Goal: Information Seeking & Learning: Check status

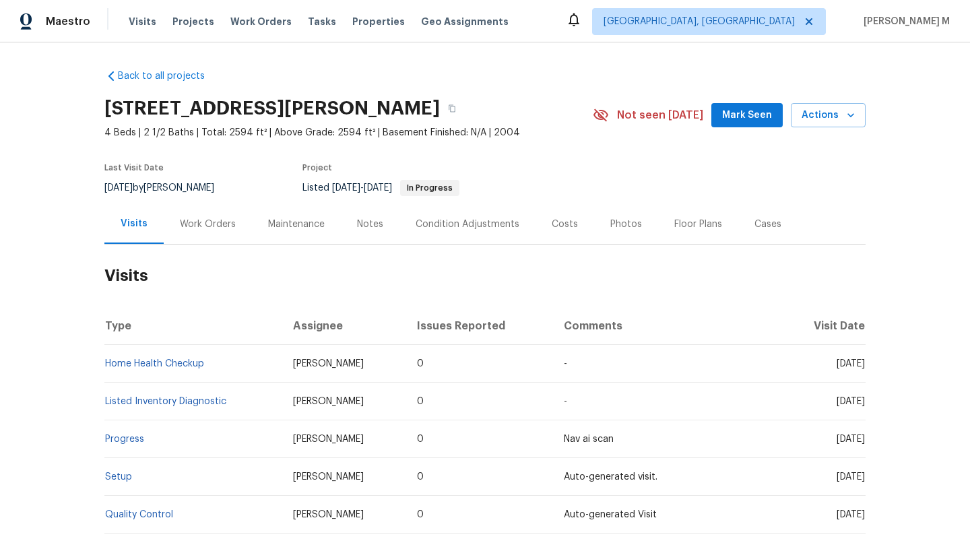
scroll to position [28, 0]
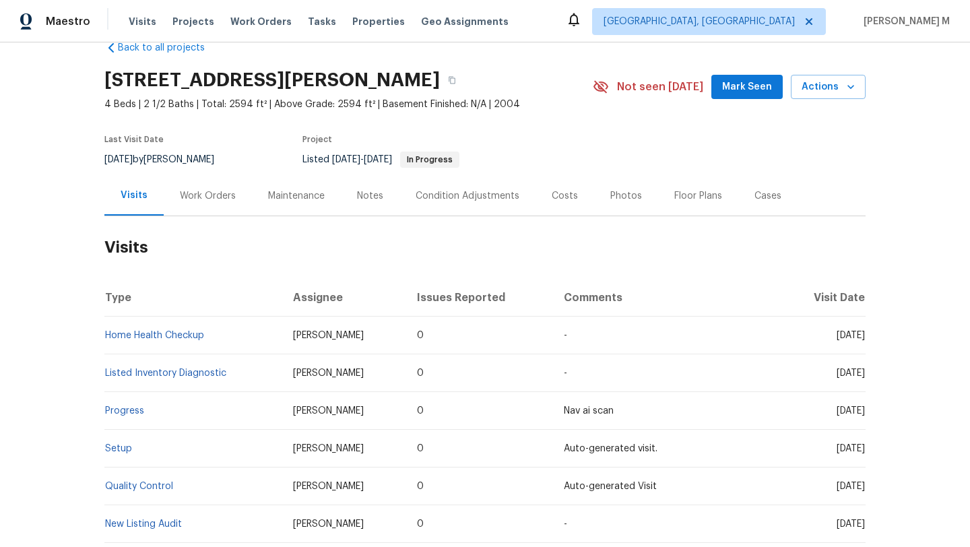
drag, startPoint x: 811, startPoint y: 373, endPoint x: 836, endPoint y: 374, distance: 25.6
click at [837, 374] on span "[DATE]" at bounding box center [851, 373] width 28 height 9
click at [177, 335] on link "Home Health Checkup" at bounding box center [154, 335] width 99 height 9
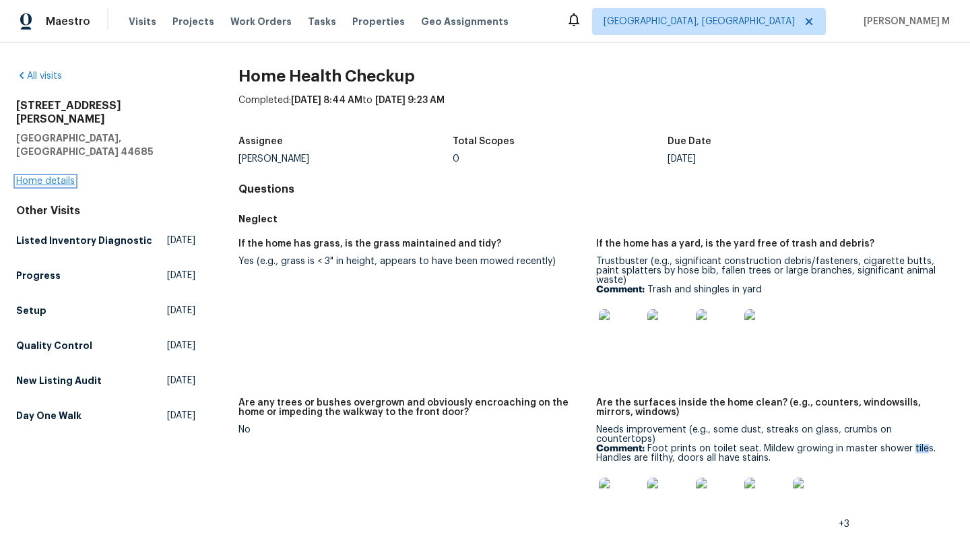
click at [55, 177] on link "Home details" at bounding box center [45, 181] width 59 height 9
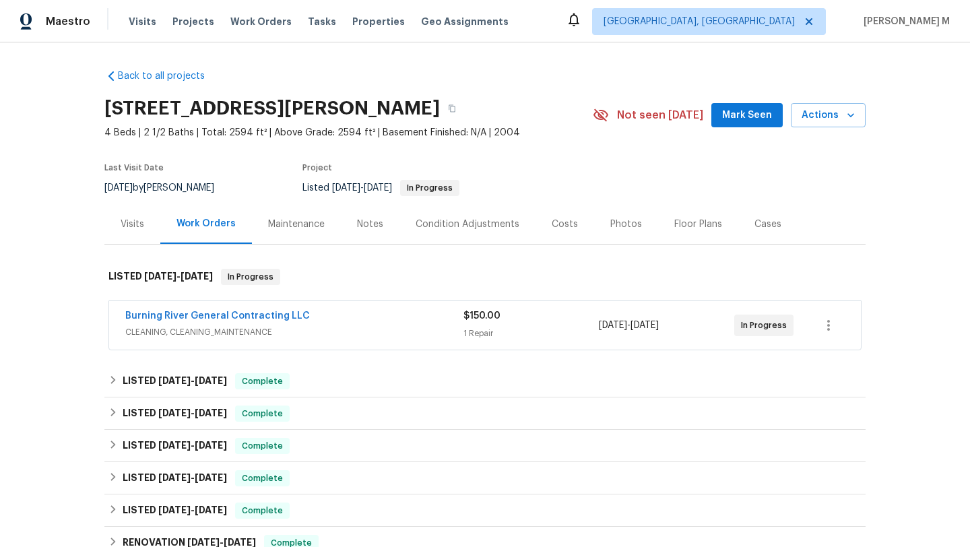
click at [338, 334] on span "CLEANING, CLEANING_MAINTENANCE" at bounding box center [294, 331] width 338 height 13
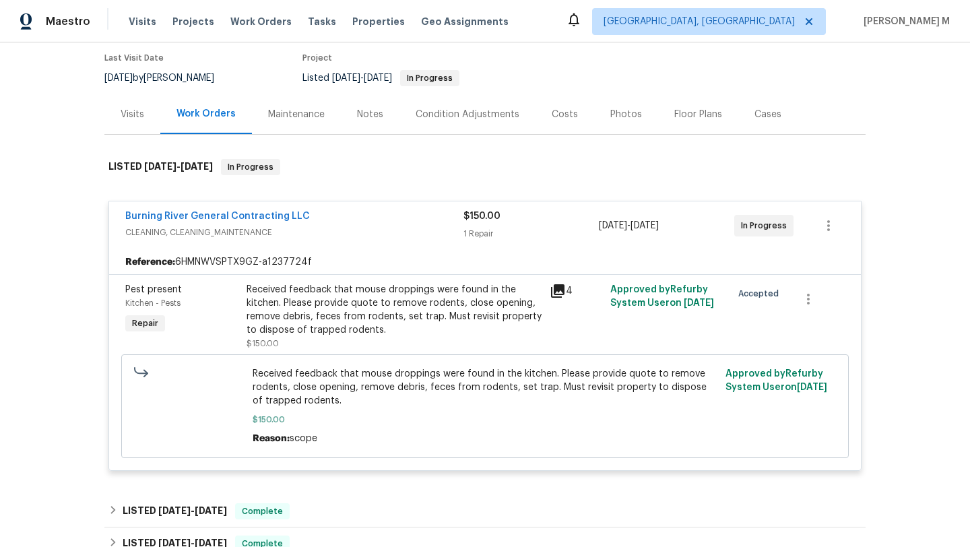
scroll to position [204, 0]
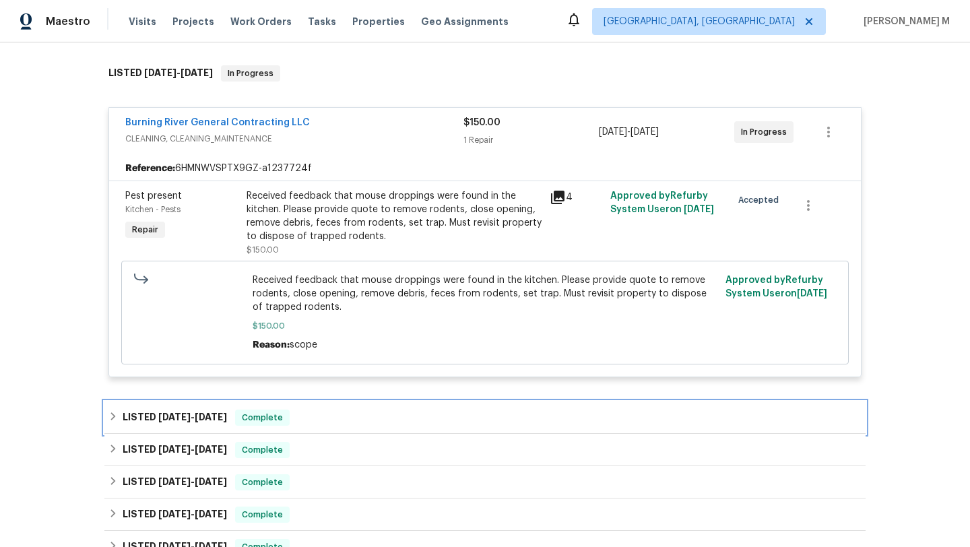
click at [396, 423] on div "LISTED [DATE] - [DATE] Complete" at bounding box center [484, 418] width 753 height 16
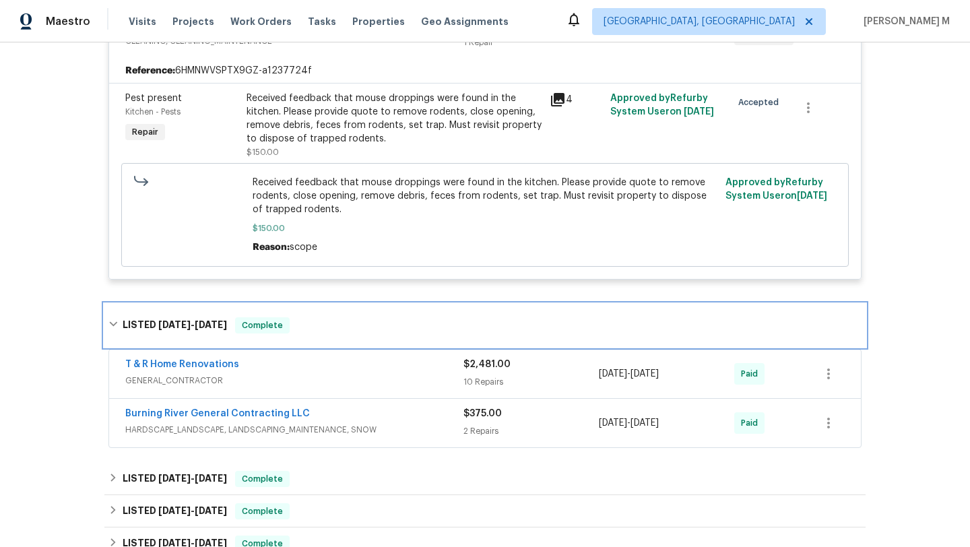
scroll to position [302, 0]
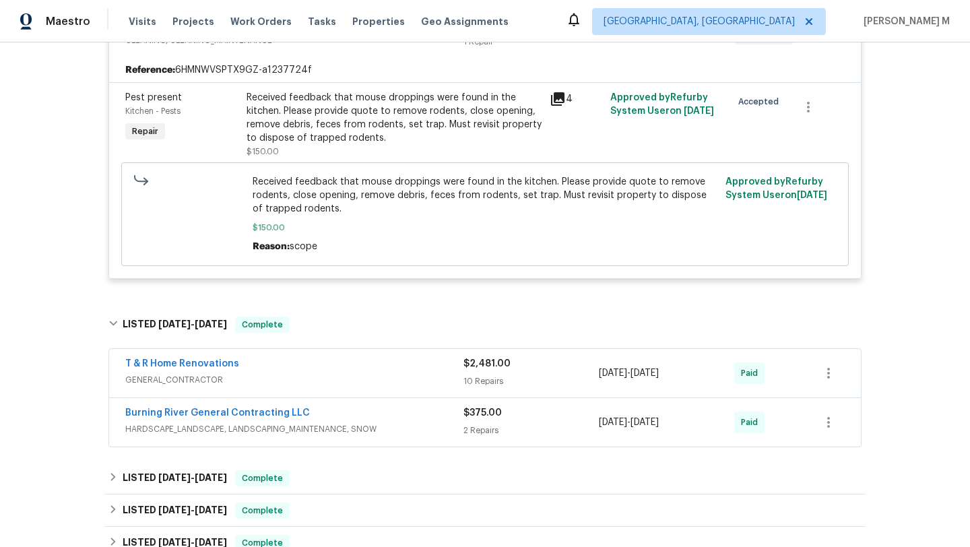
click at [414, 379] on span "GENERAL_CONTRACTOR" at bounding box center [294, 379] width 338 height 13
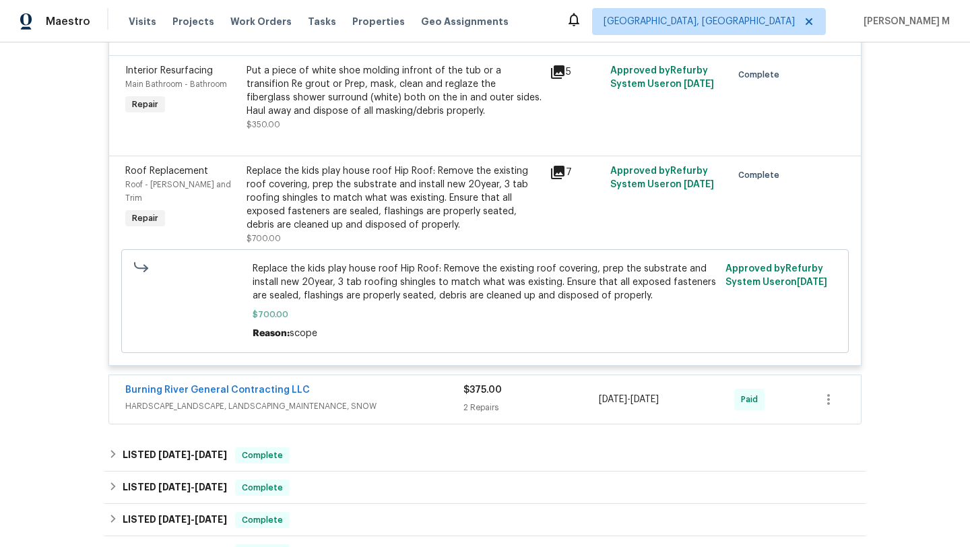
scroll to position [1674, 0]
click at [419, 399] on div "Burning River General Contracting LLC" at bounding box center [294, 391] width 338 height 16
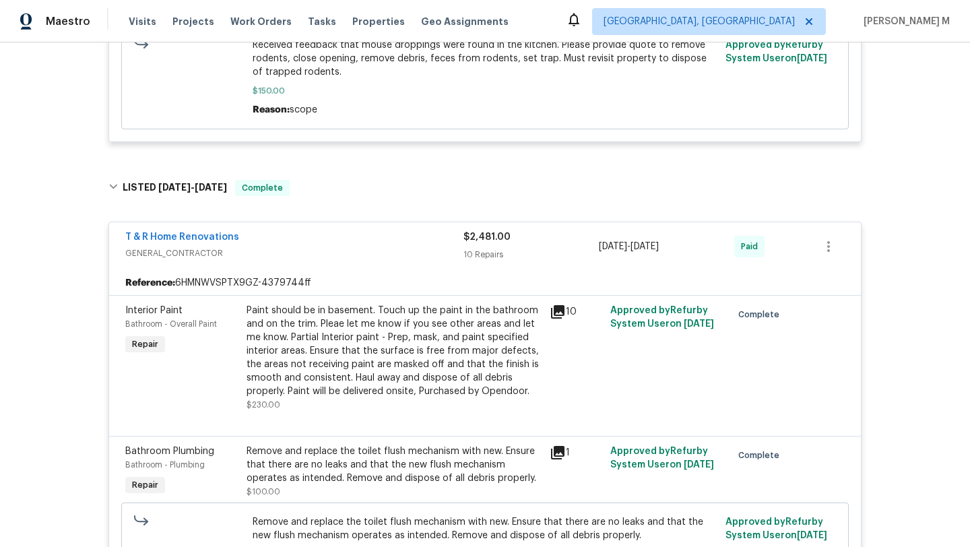
scroll to position [0, 0]
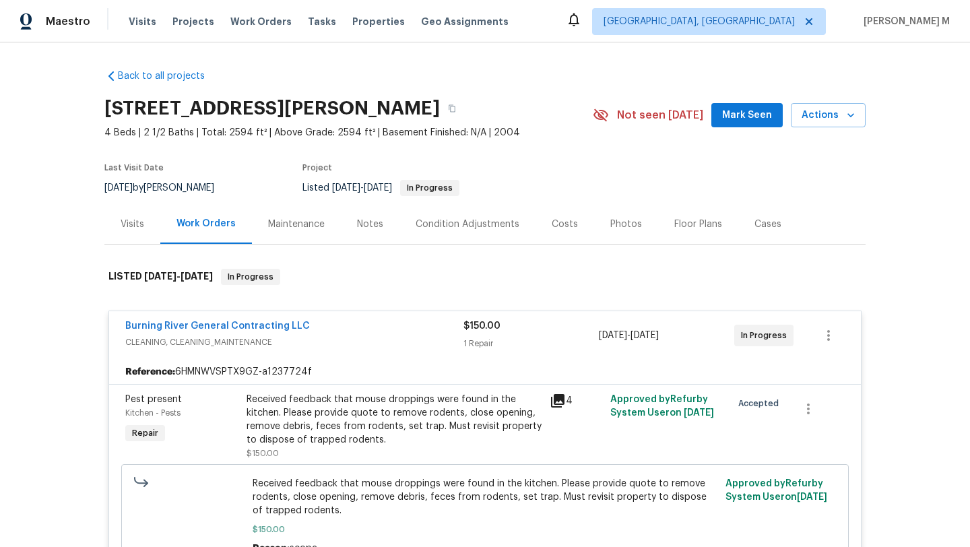
click at [367, 332] on div "Burning River General Contracting LLC" at bounding box center [294, 327] width 338 height 16
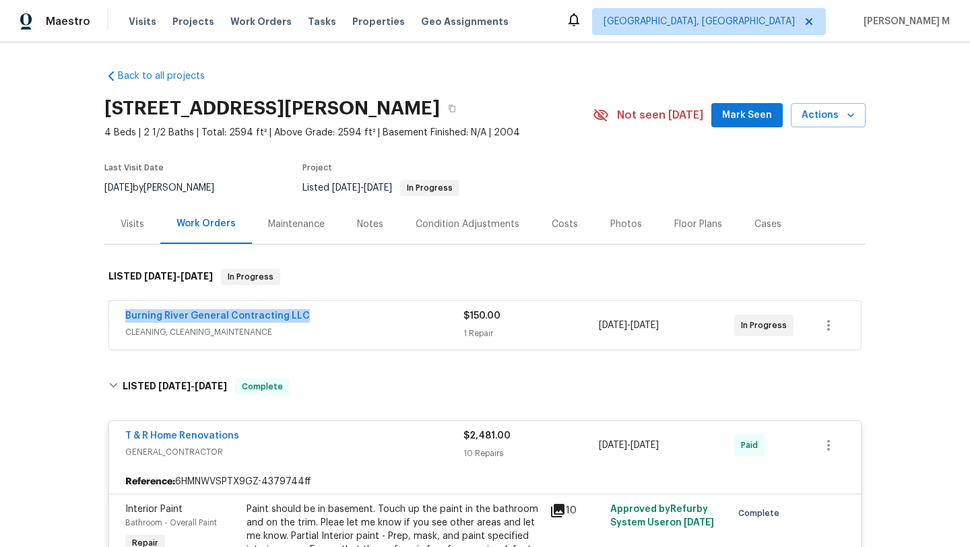
drag, startPoint x: 126, startPoint y: 316, endPoint x: 321, endPoint y: 316, distance: 195.4
click at [321, 316] on div "Burning River General Contracting LLC CLEANING, CLEANING_MAINTENANCE $150.00 1 …" at bounding box center [485, 325] width 752 height 49
copy link "Burning River General Contracting LLC"
click at [327, 318] on div "Burning River General Contracting LLC" at bounding box center [294, 317] width 338 height 16
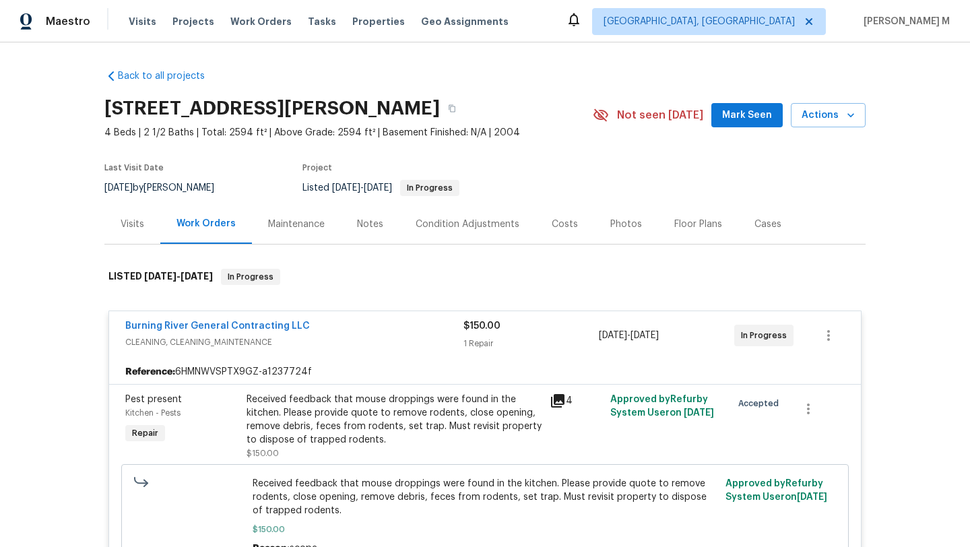
drag, startPoint x: 593, startPoint y: 337, endPoint x: 687, endPoint y: 340, distance: 94.4
click at [687, 340] on div "Burning River General Contracting LLC CLEANING, CLEANING_MAINTENANCE $150.00 1 …" at bounding box center [468, 335] width 687 height 32
copy div "[DATE] - [DATE]"
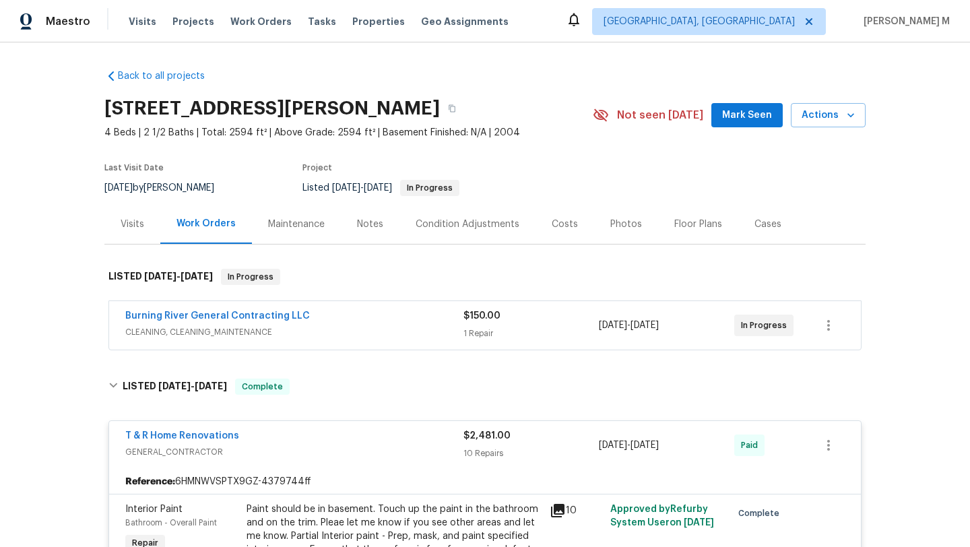
click at [137, 228] on div "Visits" at bounding box center [133, 224] width 24 height 13
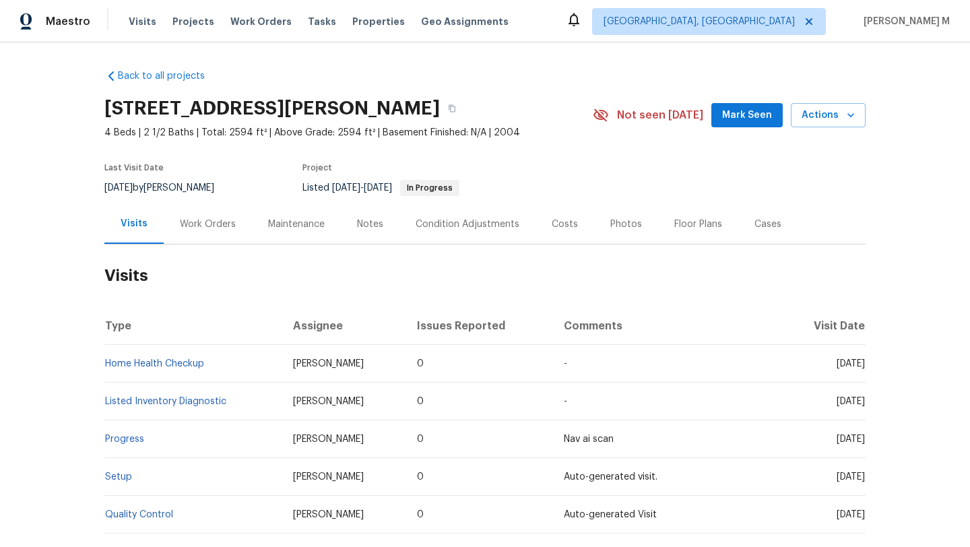
drag, startPoint x: 807, startPoint y: 365, endPoint x: 836, endPoint y: 365, distance: 28.3
click at [837, 365] on span "[DATE]" at bounding box center [851, 363] width 28 height 9
copy span "[DATE]"
copy link "Home Health Checkup"
drag, startPoint x: 207, startPoint y: 365, endPoint x: 100, endPoint y: 365, distance: 106.5
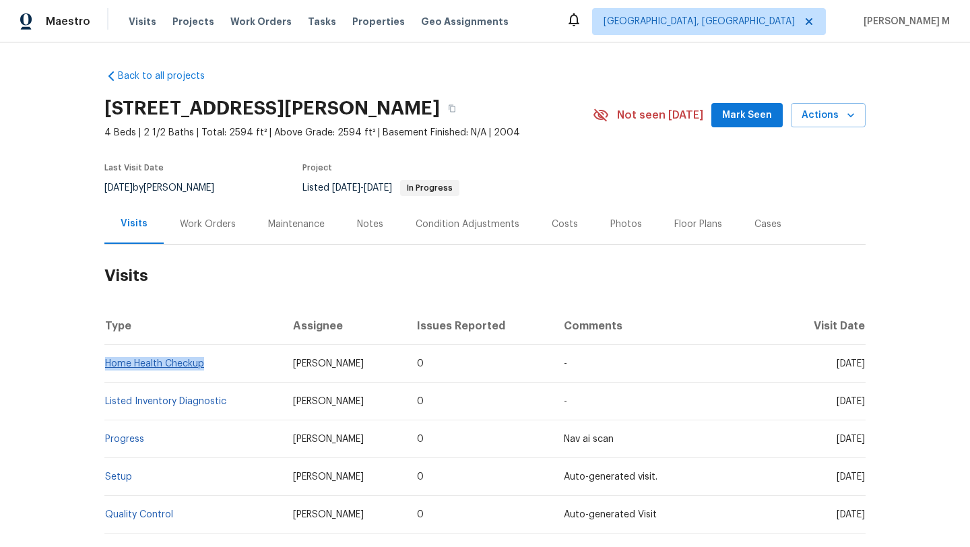
click at [104, 365] on td "Home Health Checkup" at bounding box center [193, 364] width 178 height 38
copy span "[DATE]"
drag, startPoint x: 807, startPoint y: 363, endPoint x: 836, endPoint y: 364, distance: 29.0
click at [837, 364] on span "[DATE]" at bounding box center [851, 363] width 28 height 9
